Goal: Check status: Check status

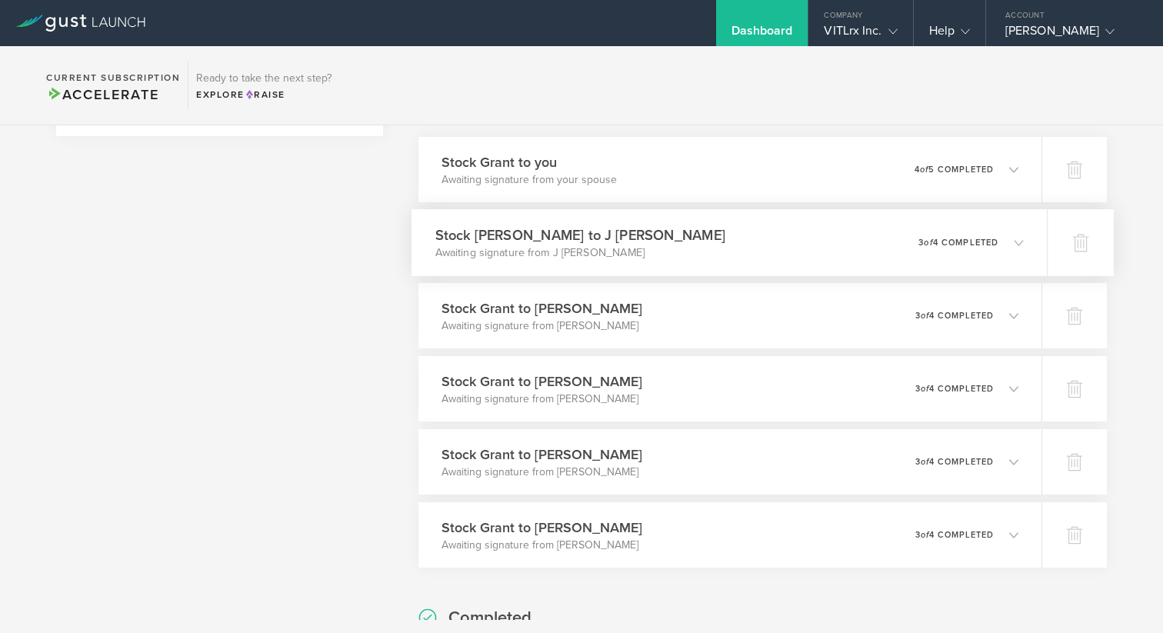
scroll to position [558, 0]
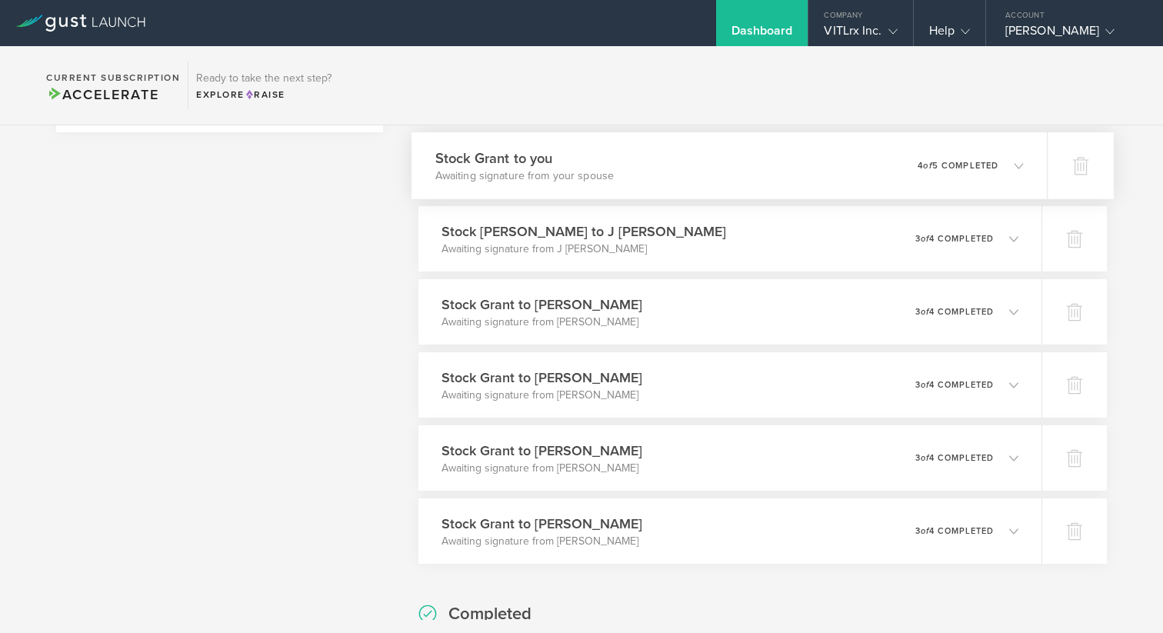
click at [1014, 165] on icon at bounding box center [1018, 165] width 9 height 9
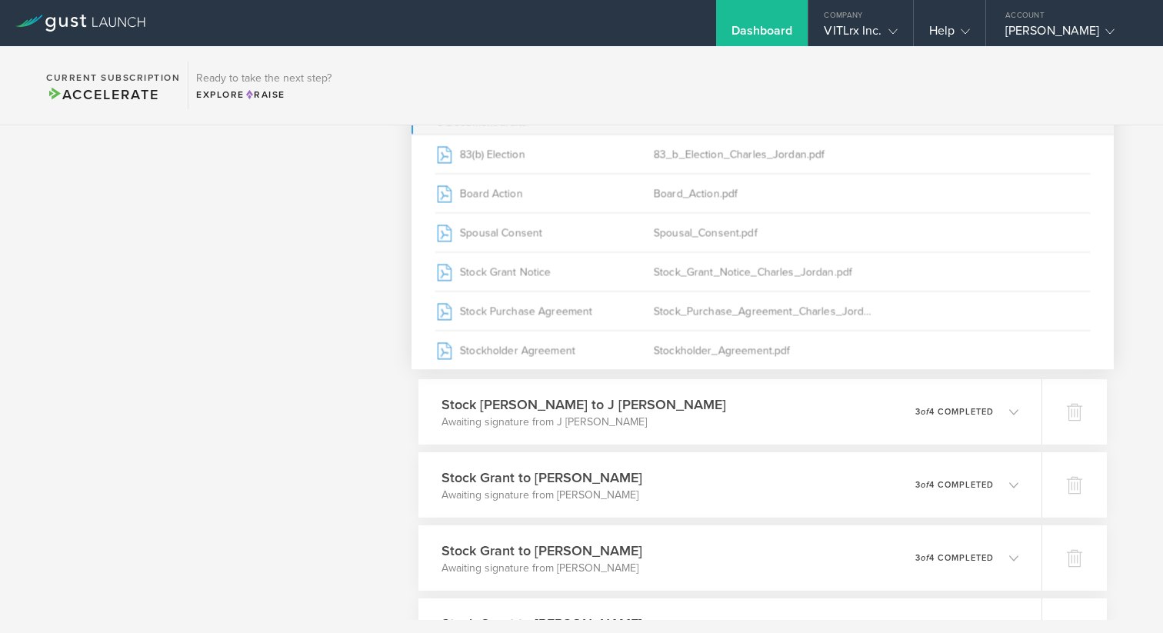
scroll to position [887, 0]
click at [1014, 406] on icon at bounding box center [1018, 409] width 9 height 9
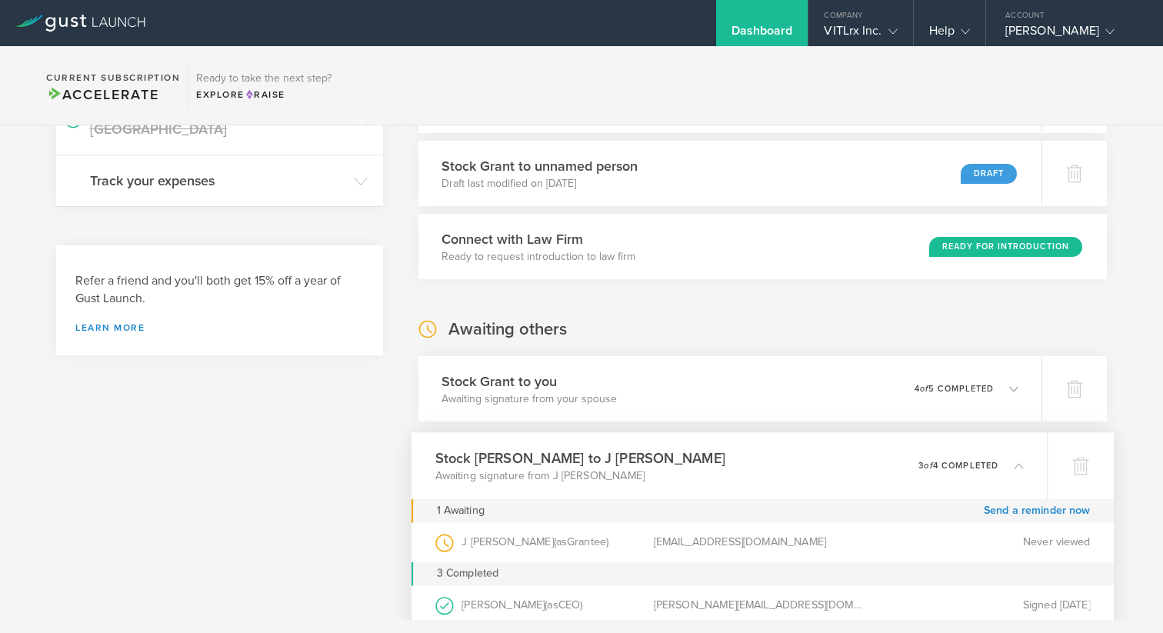
scroll to position [310, 0]
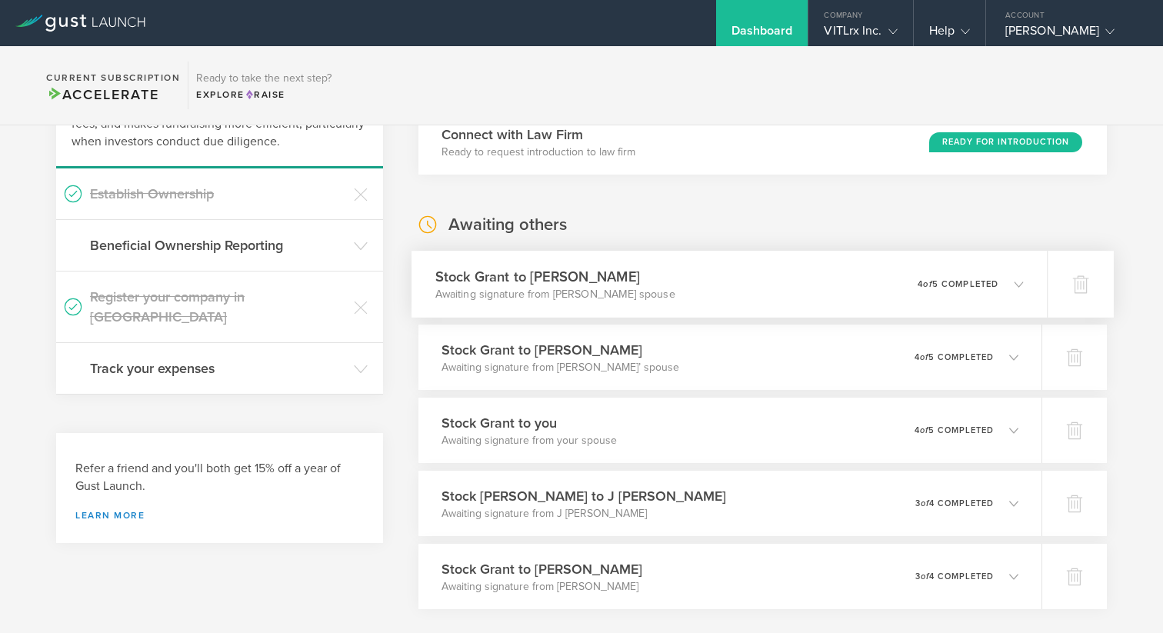
scroll to position [144, 0]
